Goal: Task Accomplishment & Management: Complete application form

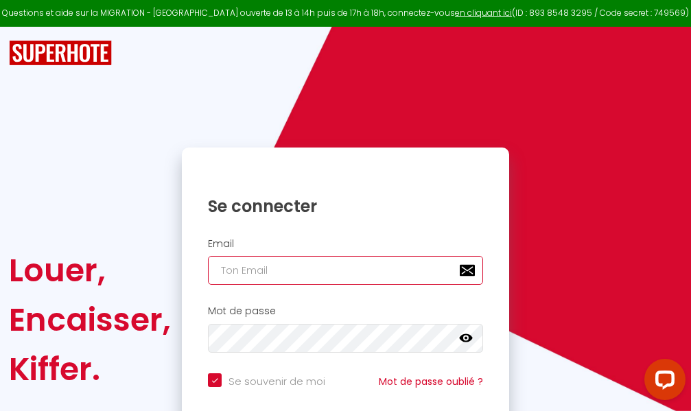
click at [383, 264] on input "email" at bounding box center [345, 270] width 275 height 29
type input "m"
checkbox input "true"
type input "ma"
checkbox input "true"
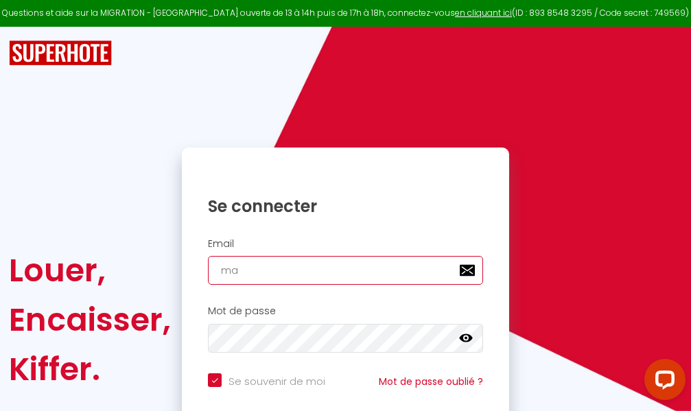
type input "mar"
checkbox input "true"
type input "marc"
checkbox input "true"
type input "marcd"
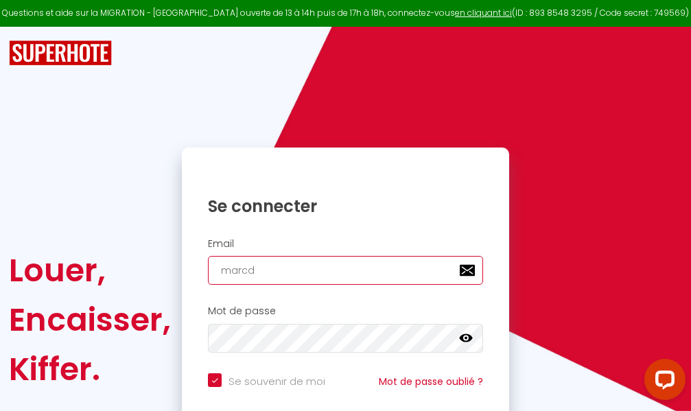
checkbox input "true"
type input "marcdp"
checkbox input "true"
type input "marcdpo"
checkbox input "true"
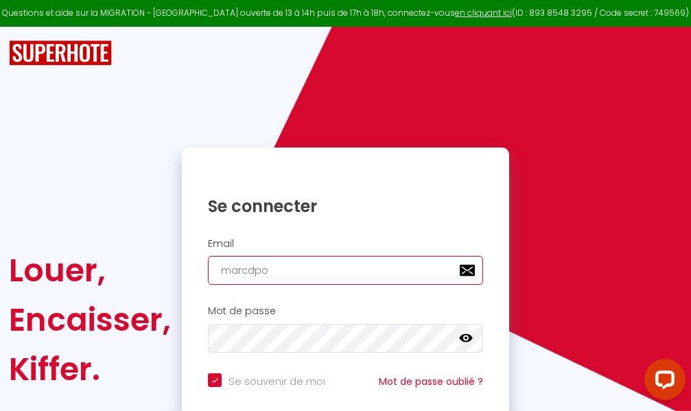
type input "marcdpoz"
checkbox input "true"
type input "marcdpoz."
checkbox input "true"
type input "marcdpoz.l"
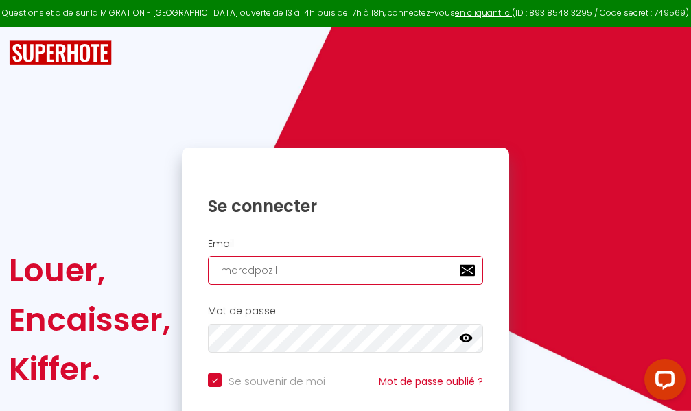
checkbox input "true"
type input "marcdpoz.lo"
checkbox input "true"
type input "marcdpoz.loc"
checkbox input "true"
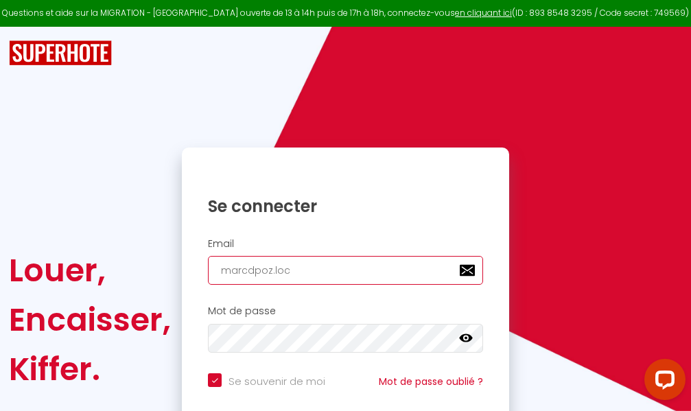
type input "marcdpoz.loca"
checkbox input "true"
type input "marcdpoz.locat"
checkbox input "true"
type input "marcdpoz.locati"
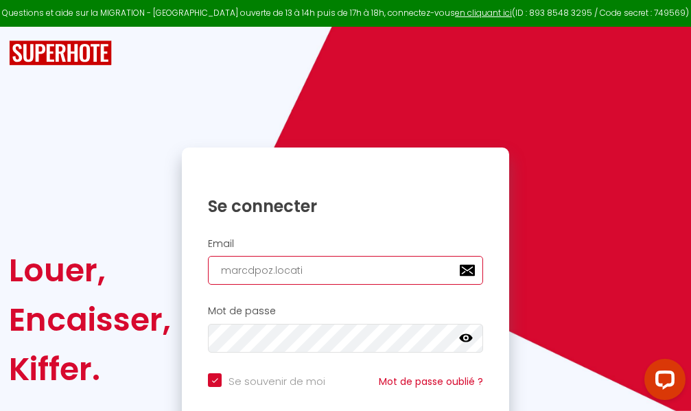
checkbox input "true"
type input "marcdpoz.locatio"
checkbox input "true"
type input "marcdpoz.location"
checkbox input "true"
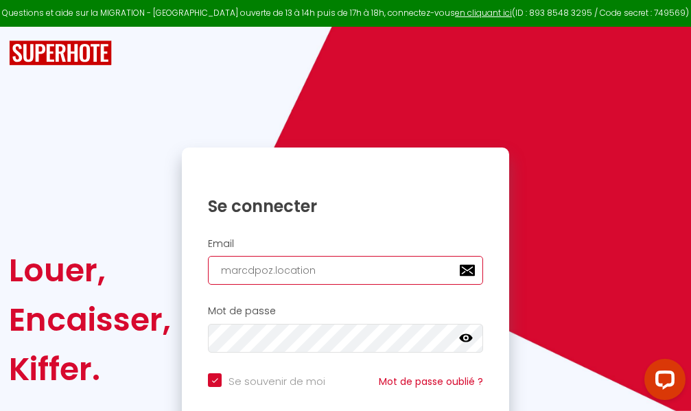
type input "marcdpoz.location@"
checkbox input "true"
type input "marcdpoz.location@g"
checkbox input "true"
type input "marcdpoz.location@gm"
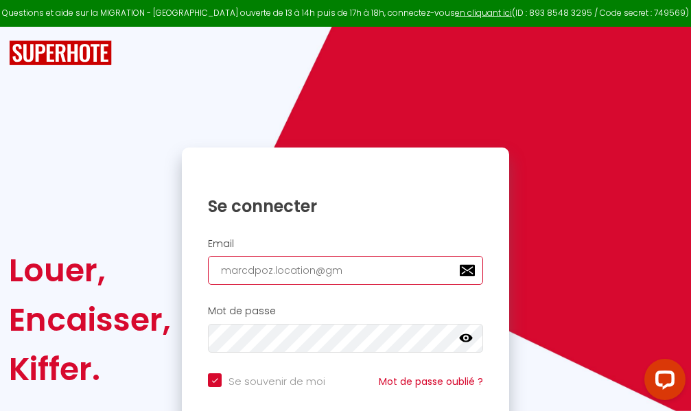
checkbox input "true"
type input "marcdpoz.location@gma"
checkbox input "true"
type input "marcdpoz.location@gmai"
checkbox input "true"
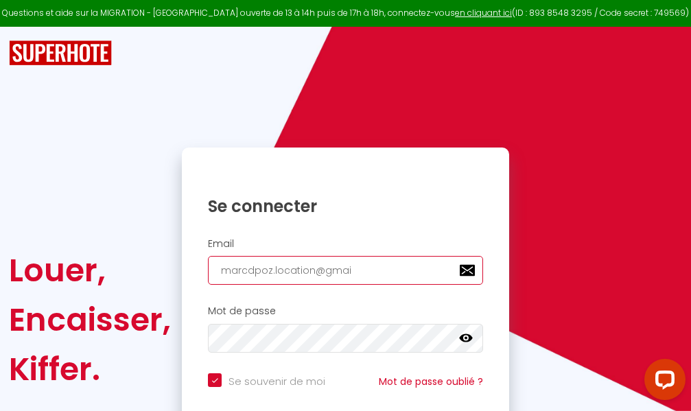
type input "[EMAIL_ADDRESS]"
checkbox input "true"
type input "[EMAIL_ADDRESS]."
checkbox input "true"
type input "marcdpoz.location@gmail.c"
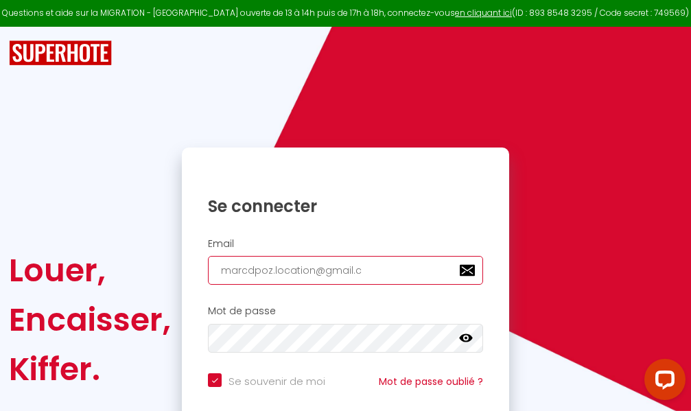
checkbox input "true"
type input "[EMAIL_ADDRESS][DOMAIN_NAME]"
checkbox input "true"
type input "[EMAIL_ADDRESS][DOMAIN_NAME]"
checkbox input "true"
